Goal: Transaction & Acquisition: Purchase product/service

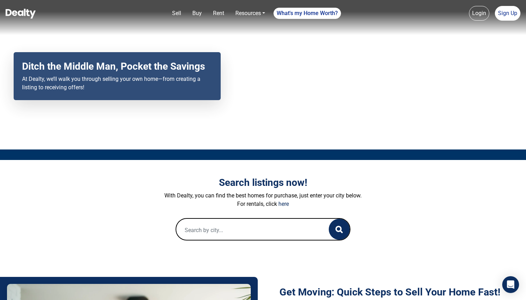
scroll to position [65, 0]
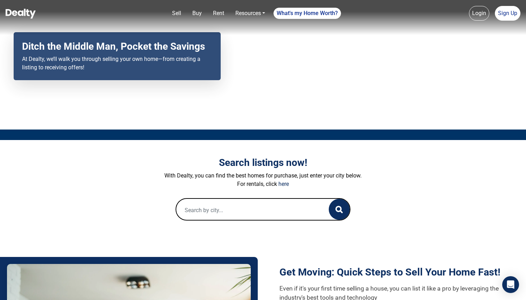
click at [207, 210] on input "text" at bounding box center [245, 210] width 138 height 22
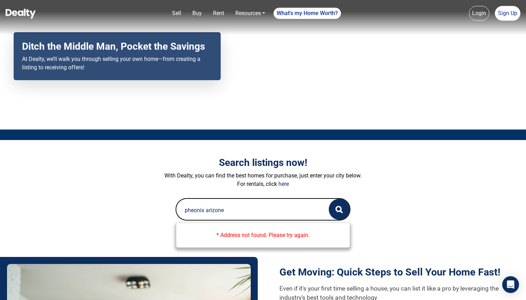
click at [195, 211] on input "pheonix arizone" at bounding box center [245, 210] width 138 height 22
click at [337, 210] on circle "button" at bounding box center [338, 208] width 5 height 5
click at [237, 210] on input "phoenix arizone" at bounding box center [245, 210] width 138 height 22
type input "phoenix arizona"
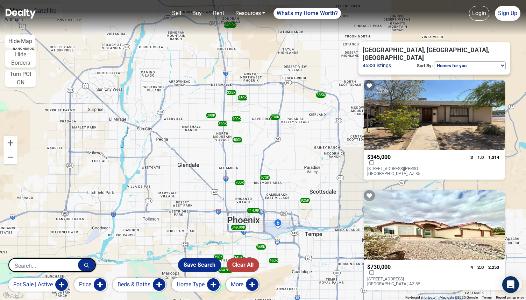
click at [480, 61] on select "Homes for you Price (Low to High) Price (High to Low) New or Recently Changed F…" at bounding box center [470, 65] width 72 height 9
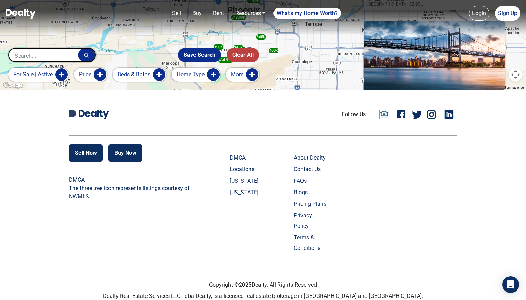
scroll to position [1994, 0]
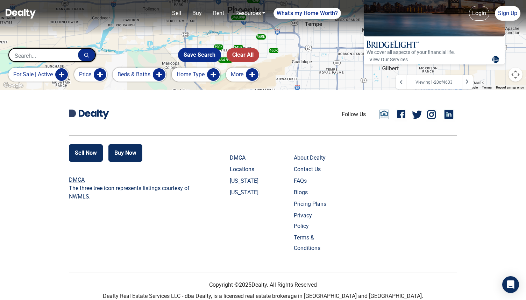
click at [473, 75] on div at bounding box center [467, 82] width 11 height 14
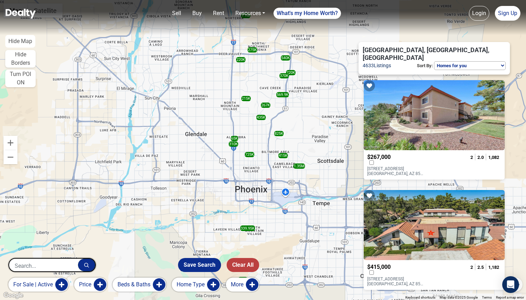
click at [379, 62] on span "4633 Listings" at bounding box center [376, 66] width 28 height 8
click at [491, 61] on select "Homes for you Price (Low to High) Price (High to Low) New or Recently Changed F…" at bounding box center [470, 65] width 72 height 9
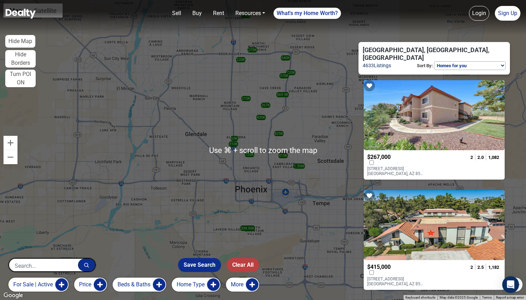
scroll to position [9, 0]
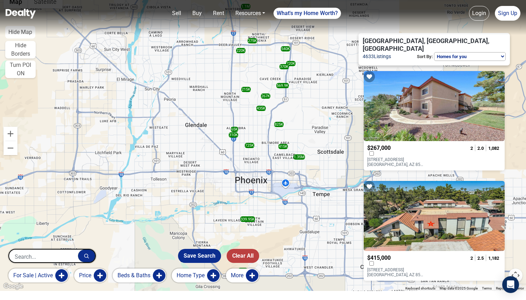
drag, startPoint x: 368, startPoint y: 150, endPoint x: 420, endPoint y: 151, distance: 52.8
click at [420, 157] on p "10410 N CAVE CREEK Road, 1001 1001 Phoenix, AZ 85020" at bounding box center [395, 162] width 56 height 10
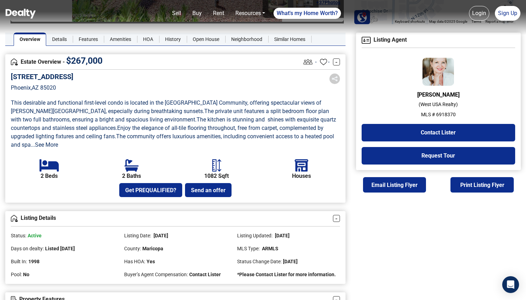
scroll to position [153, 0]
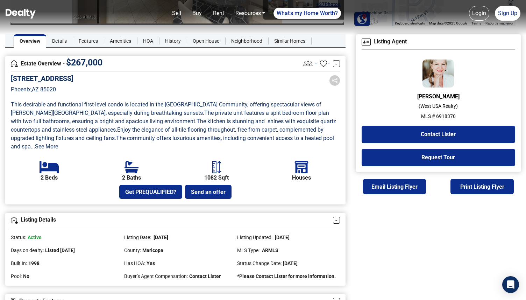
click at [73, 78] on h5 "[STREET_ADDRESS]" at bounding box center [42, 78] width 63 height 8
copy h5 "[STREET_ADDRESS]"
